Goal: Transaction & Acquisition: Purchase product/service

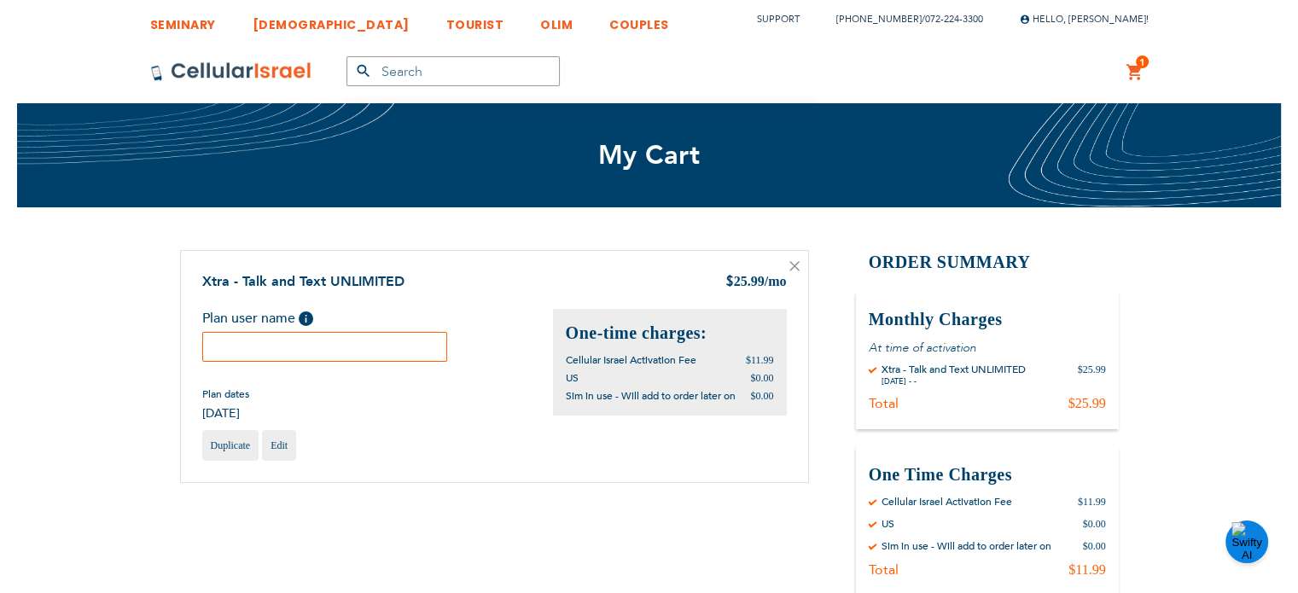
click at [369, 354] on input "text" at bounding box center [325, 347] width 246 height 30
paste input "[PERSON_NAME]"
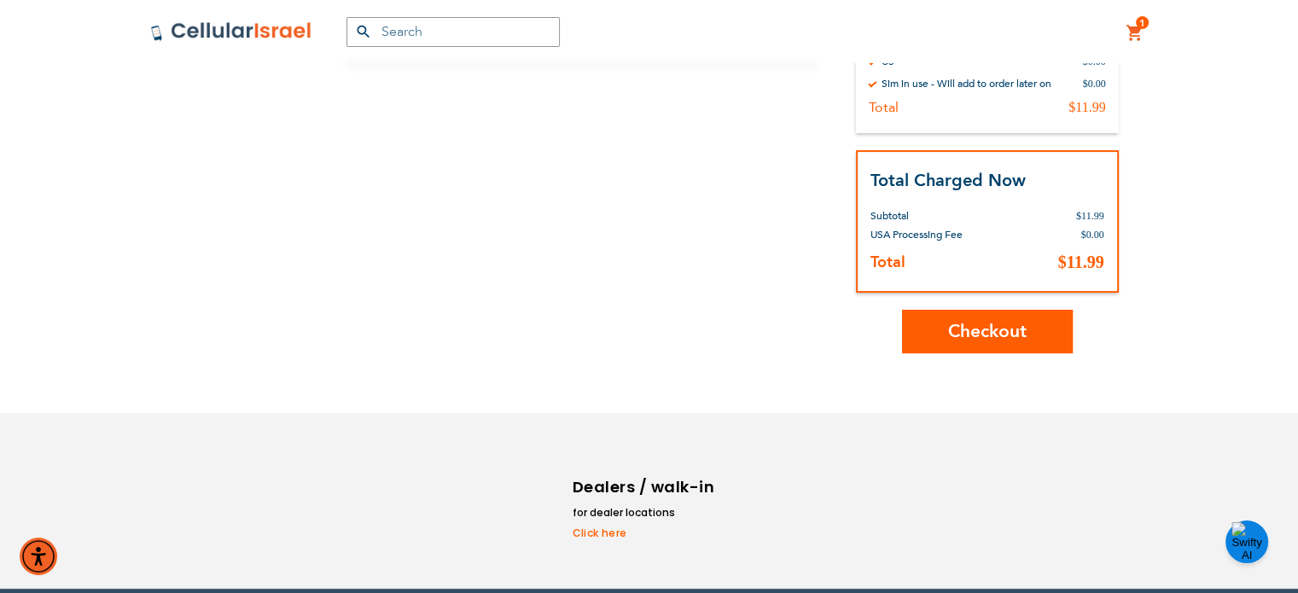
scroll to position [495, 0]
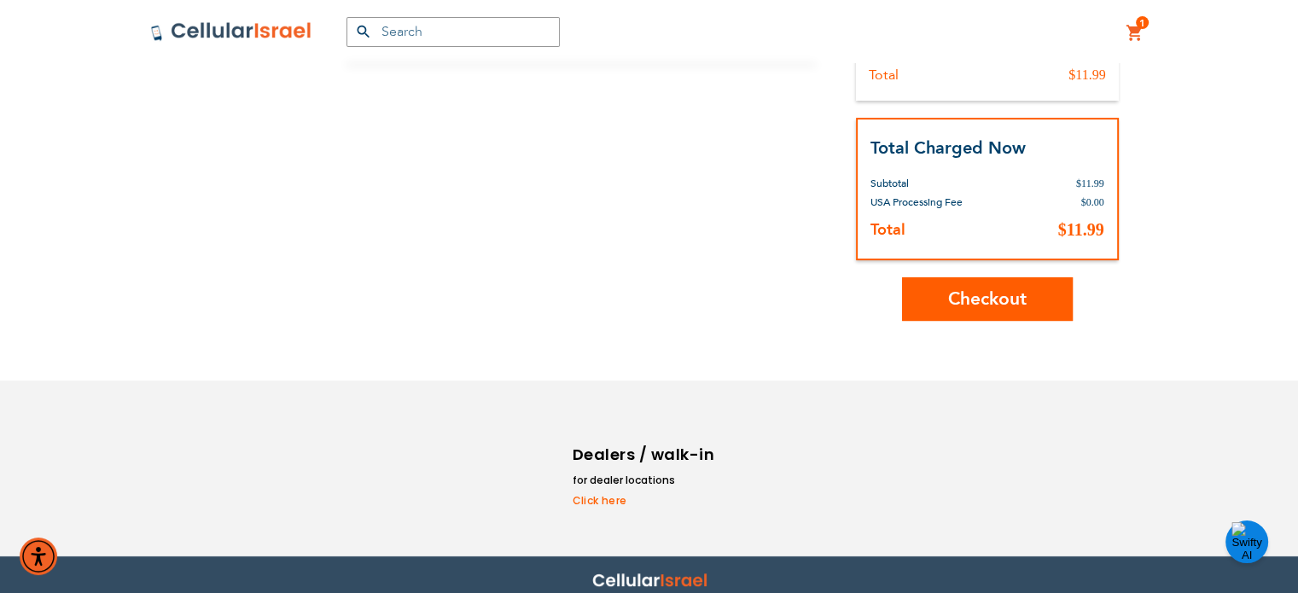
type input "Avraham"
click at [961, 295] on span "Checkout" at bounding box center [987, 299] width 79 height 25
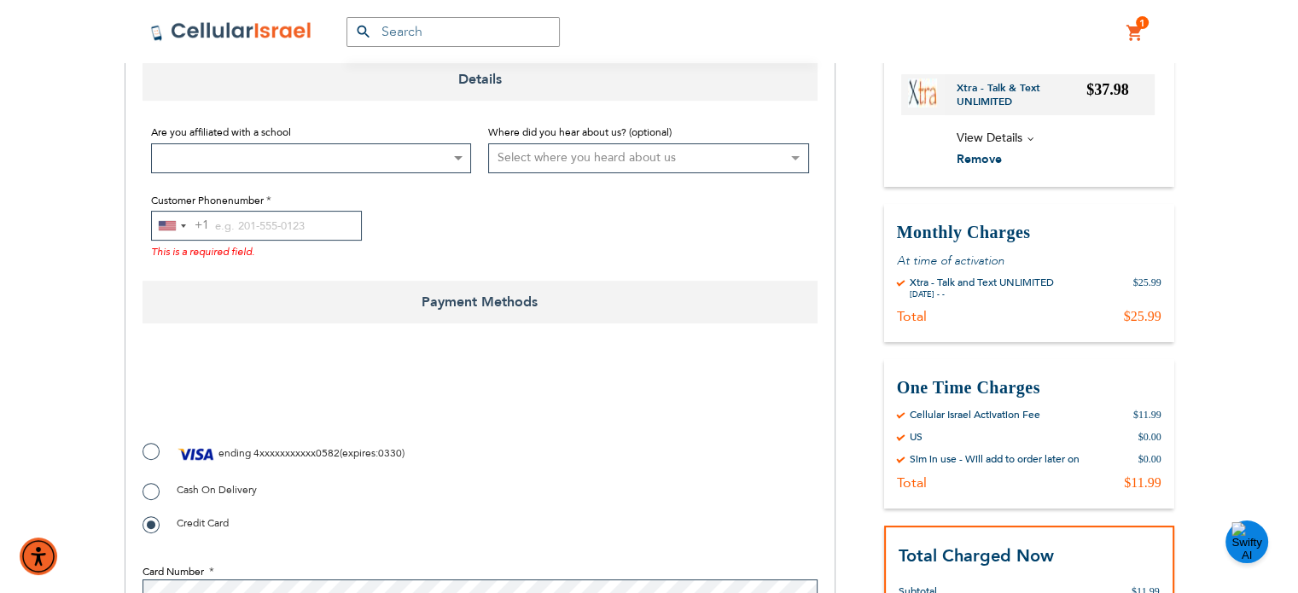
scroll to position [377, 0]
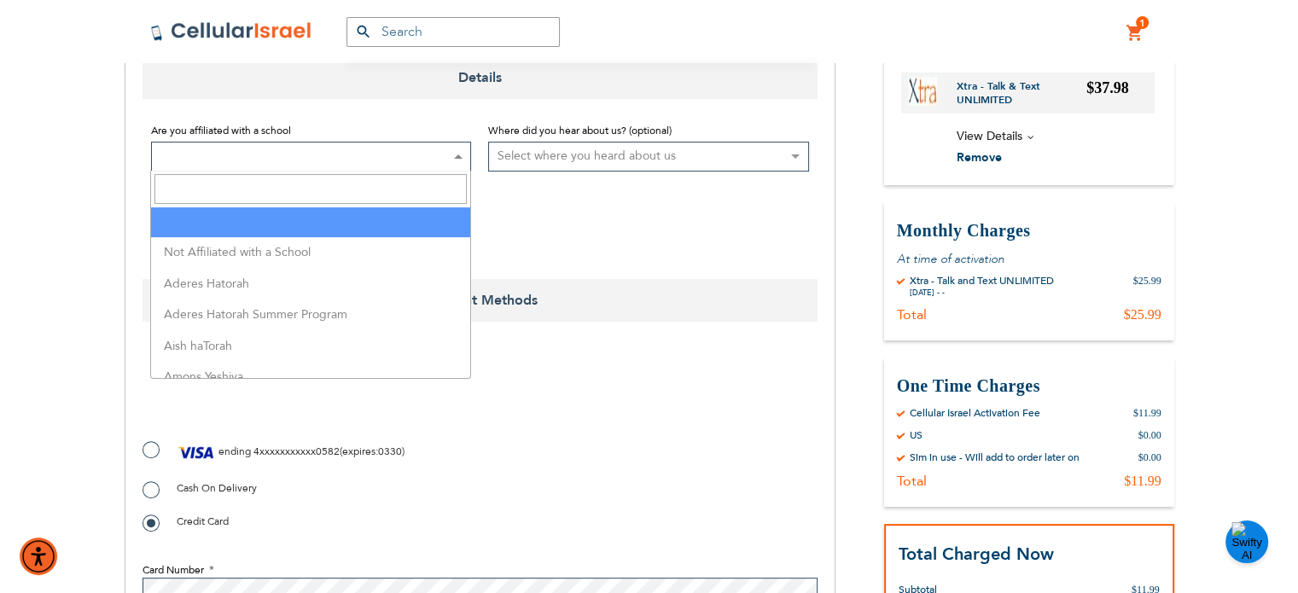
click at [455, 170] on span at bounding box center [311, 157] width 321 height 30
click at [440, 183] on input "Search" at bounding box center [310, 189] width 312 height 30
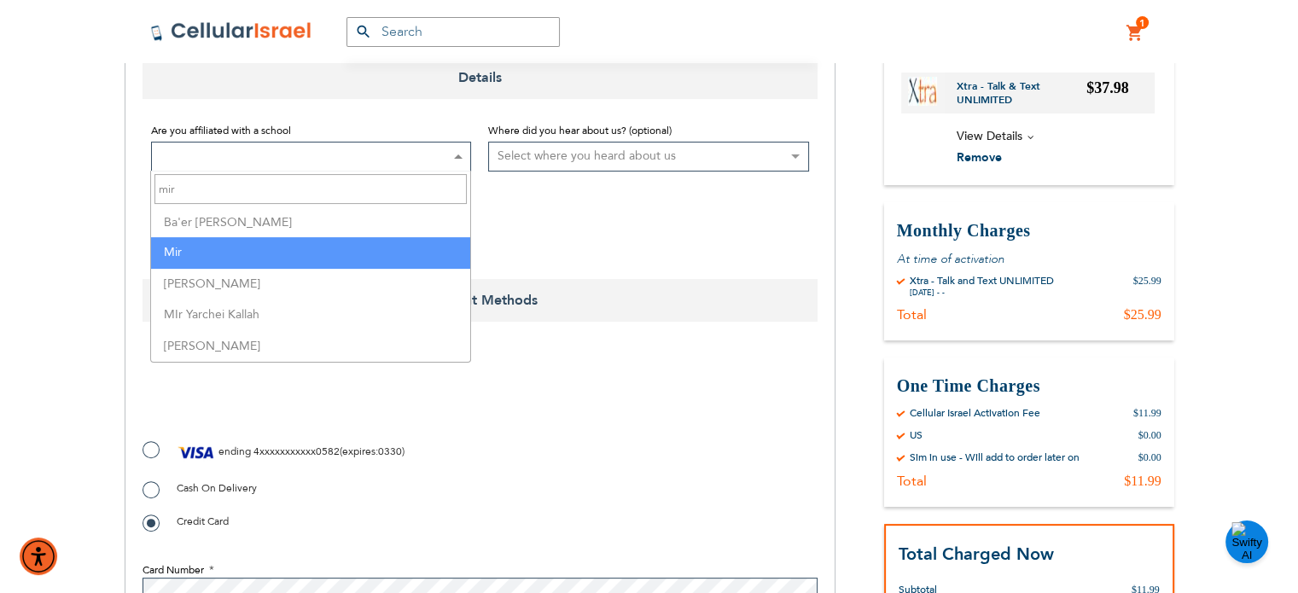
type input "mir"
select select "114"
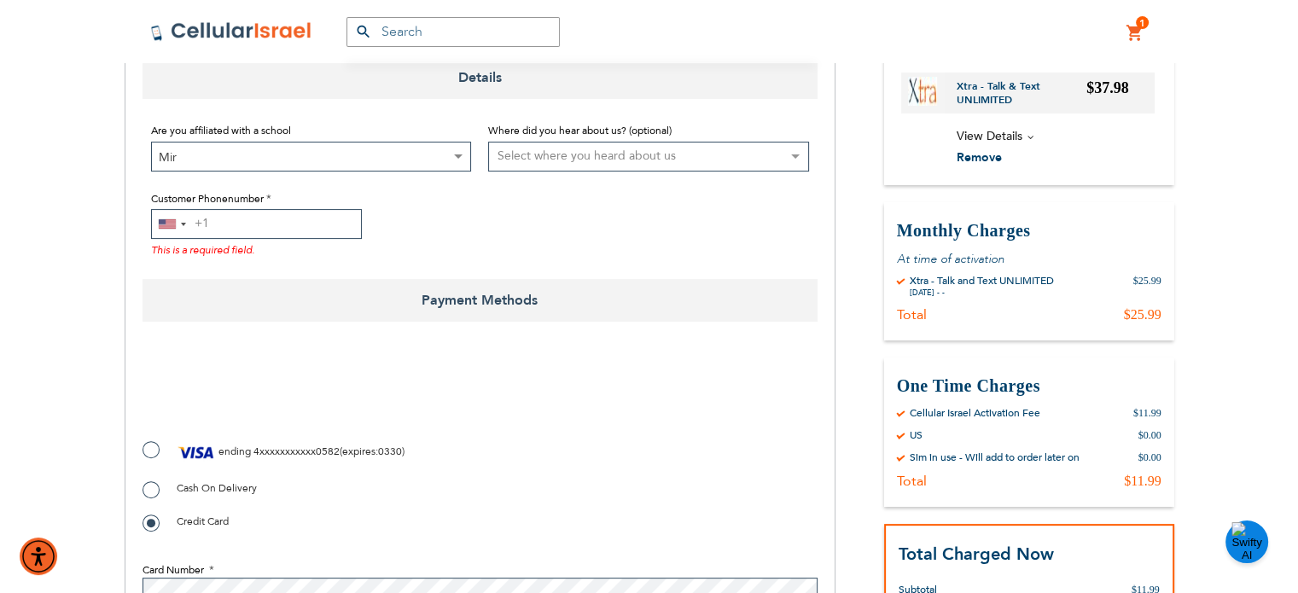
click at [300, 231] on input "Customer Phonenumber" at bounding box center [256, 224] width 211 height 30
paste input "9294965216"
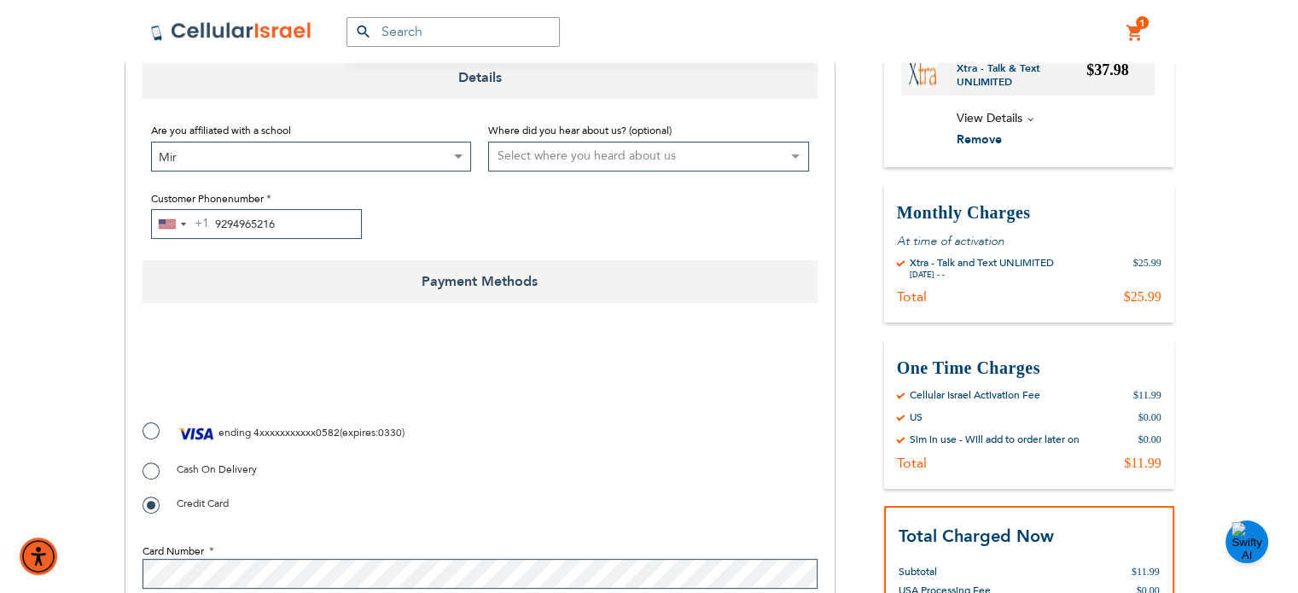
type input "9294965216"
checkbox input "true"
click at [259, 430] on span "4xxxxxxxxxxx0582" at bounding box center [296, 433] width 86 height 14
radio input "true"
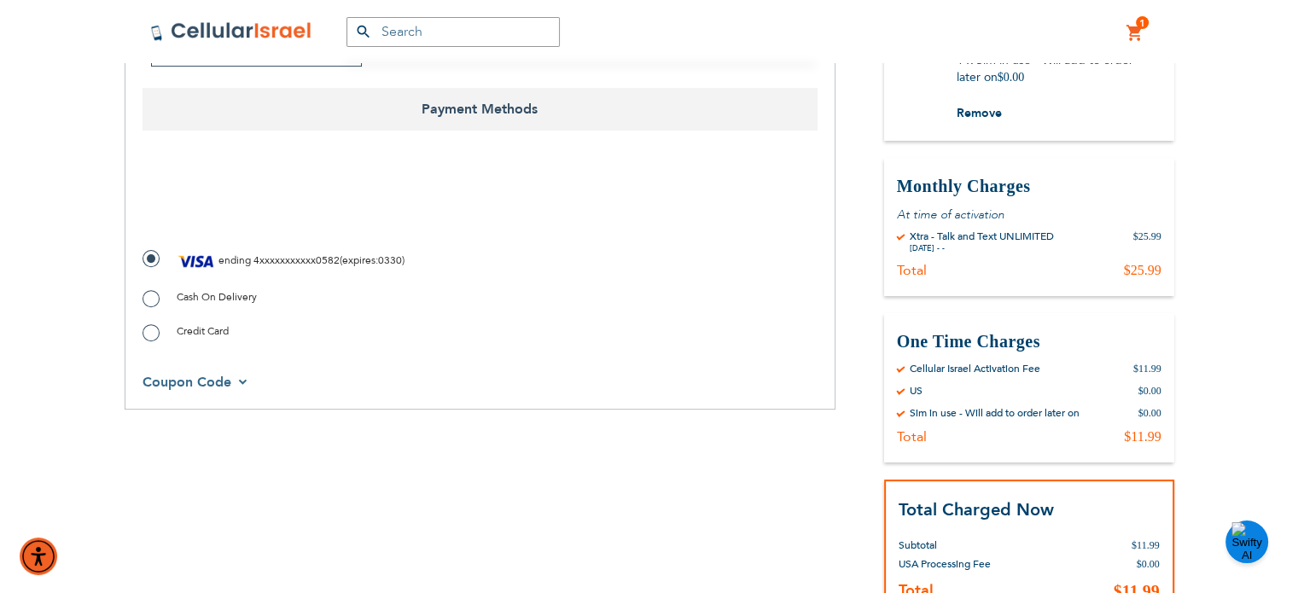
scroll to position [556, 0]
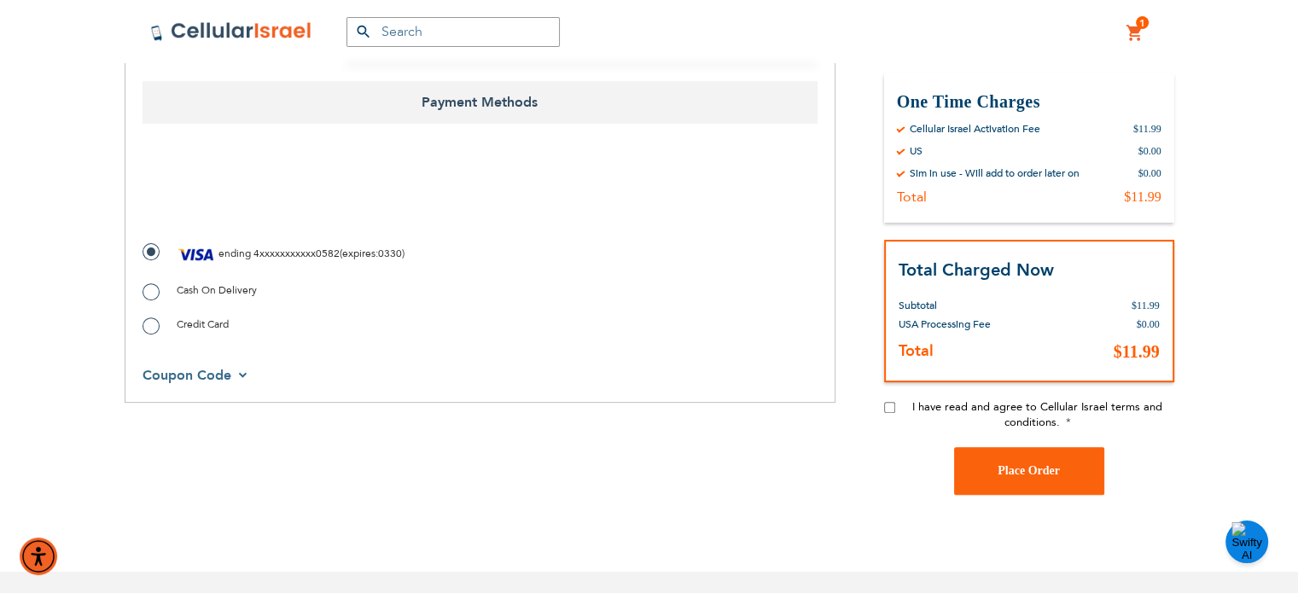
click at [886, 407] on input "I have read and agree to Cellular Israel terms and conditions." at bounding box center [889, 407] width 11 height 11
checkbox input "true"
click at [1034, 474] on span "Place Order" at bounding box center [1029, 470] width 62 height 13
